Goal: Task Accomplishment & Management: Manage account settings

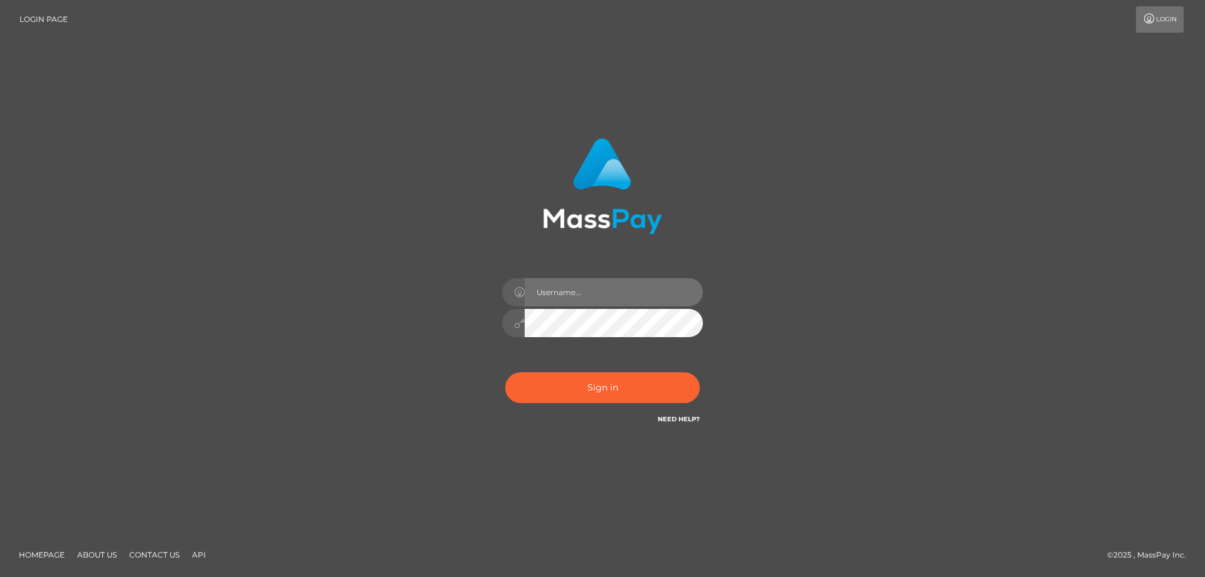
click at [643, 296] on input "text" at bounding box center [614, 292] width 178 height 28
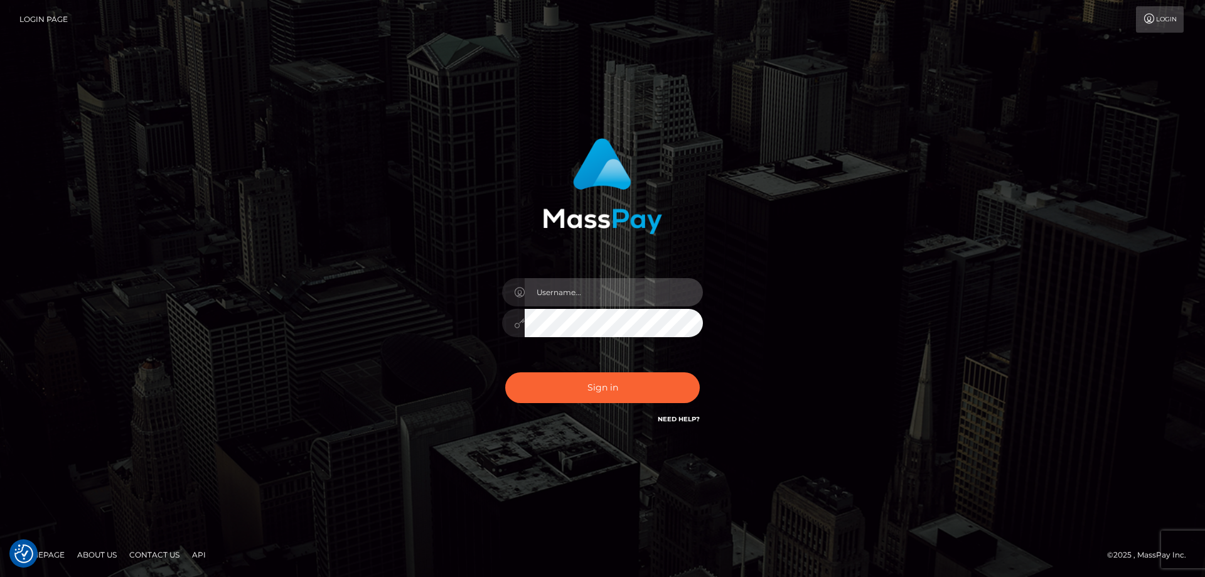
type input "[EMAIL_ADDRESS][DOMAIN_NAME]"
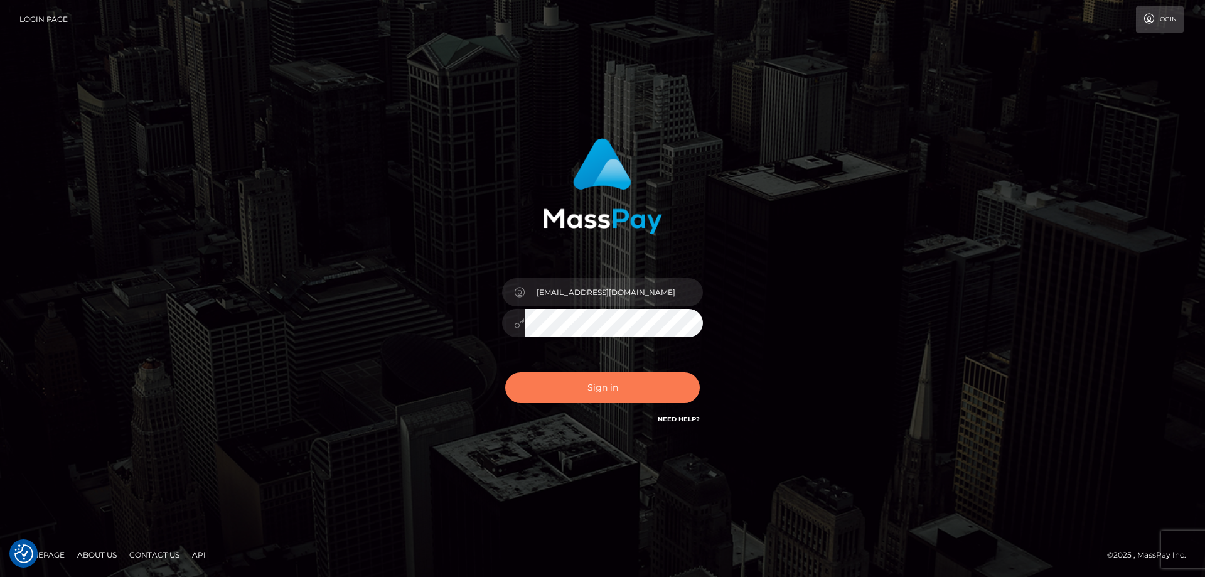
click at [607, 388] on button "Sign in" at bounding box center [602, 387] width 195 height 31
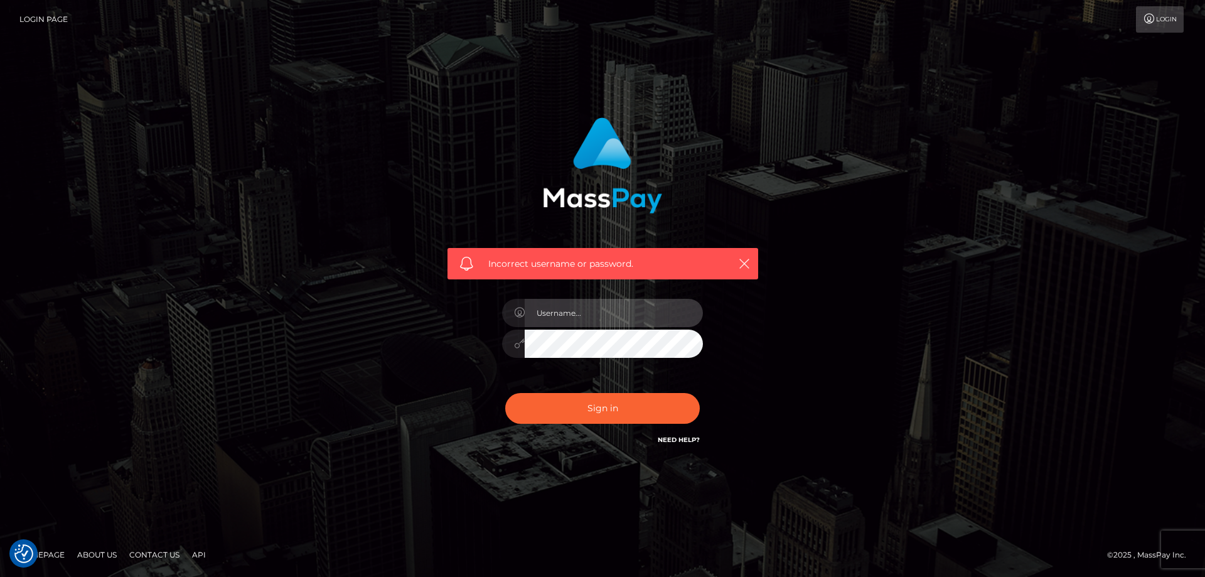
click at [608, 313] on input "text" at bounding box center [614, 313] width 178 height 28
type input "b"
click at [1157, 23] on link "Login" at bounding box center [1160, 19] width 48 height 26
